Goal: Information Seeking & Learning: Get advice/opinions

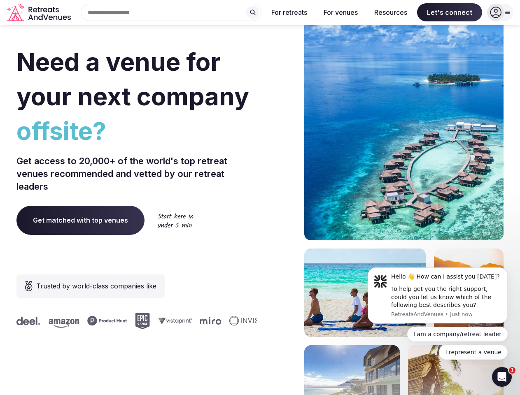
click at [260, 197] on div "Need a venue for your next company offsite? Get access to 20,000+ of the world'…" at bounding box center [259, 246] width 487 height 496
click at [171, 12] on div "Search Popular Destinations [GEOGRAPHIC_DATA], [GEOGRAPHIC_DATA] [GEOGRAPHIC_DA…" at bounding box center [167, 12] width 187 height 17
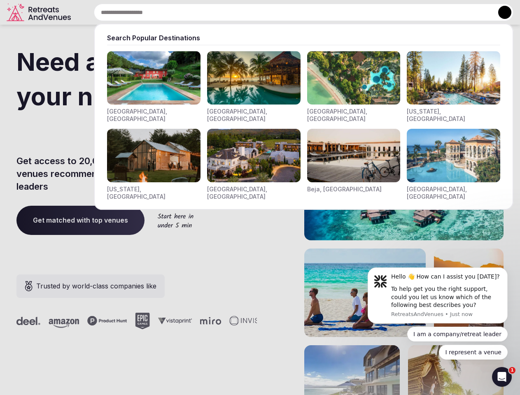
click at [253, 12] on input "text" at bounding box center [303, 12] width 419 height 17
click at [289, 12] on input "text" at bounding box center [303, 12] width 419 height 17
click at [340, 12] on input "text" at bounding box center [303, 12] width 419 height 17
click at [390, 12] on input "text" at bounding box center [303, 12] width 419 height 17
click at [449, 12] on input "text" at bounding box center [303, 12] width 419 height 17
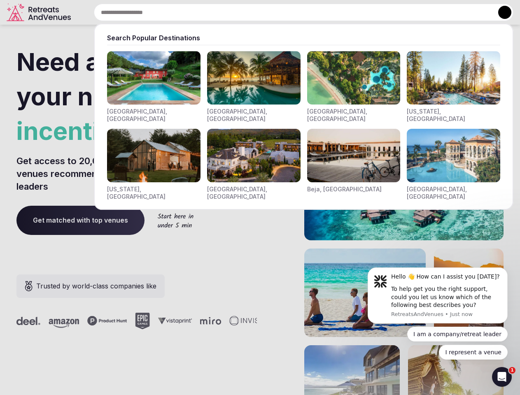
click at [500, 12] on button at bounding box center [504, 12] width 13 height 13
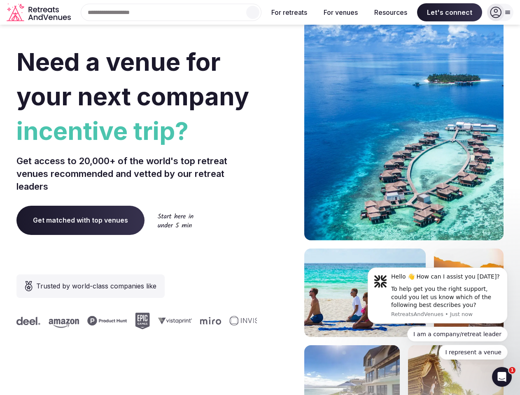
click at [437, 295] on div "To help get you the right support, could you let us know which of the following…" at bounding box center [446, 297] width 110 height 24
